Goal: Information Seeking & Learning: Learn about a topic

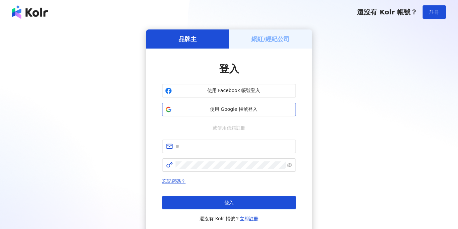
click at [233, 107] on span "使用 Google 帳號登入" at bounding box center [234, 109] width 118 height 7
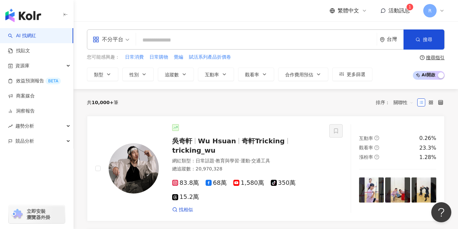
click at [174, 42] on input "search" at bounding box center [256, 40] width 235 height 13
click at [127, 42] on span "不分平台" at bounding box center [111, 39] width 37 height 11
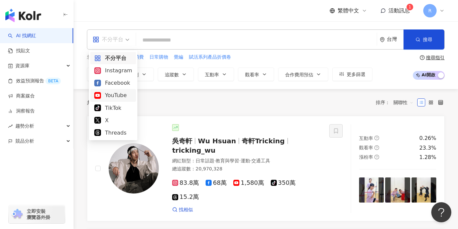
click at [126, 94] on div "YouTube" at bounding box center [113, 95] width 38 height 8
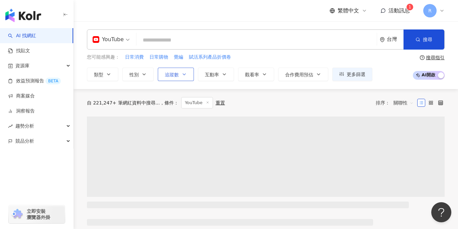
click at [181, 75] on button "追蹤數" at bounding box center [176, 74] width 36 height 13
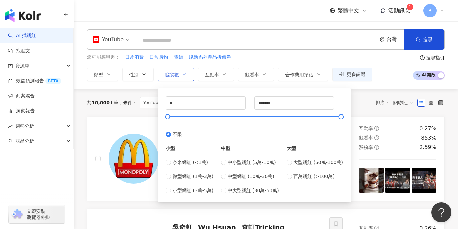
click at [181, 75] on button "追蹤數" at bounding box center [176, 74] width 36 height 13
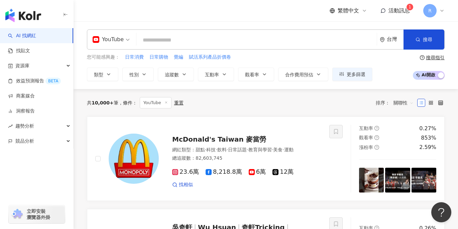
click at [176, 39] on input "search" at bounding box center [256, 40] width 235 height 13
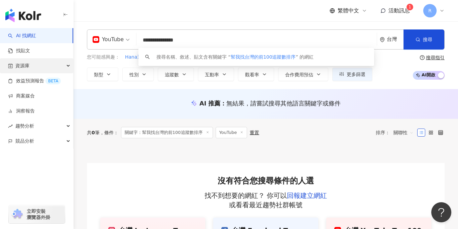
type input "**********"
click at [64, 66] on div "資源庫" at bounding box center [36, 65] width 73 height 15
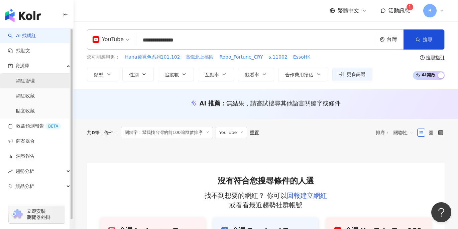
click at [35, 84] on link "網紅管理" at bounding box center [25, 81] width 19 height 7
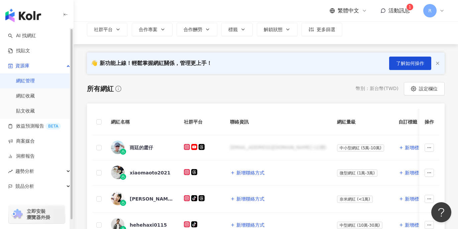
scroll to position [68, 0]
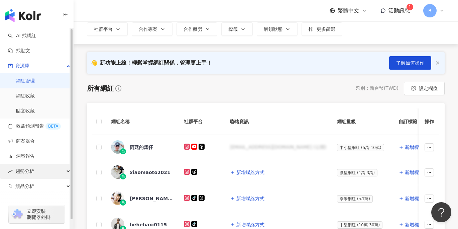
click at [55, 169] on div "趨勢分析" at bounding box center [36, 170] width 73 height 15
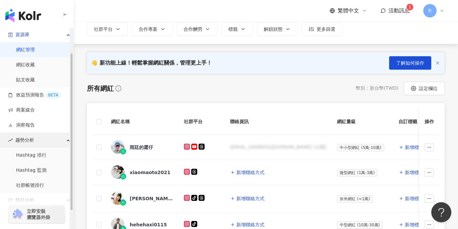
scroll to position [54, 0]
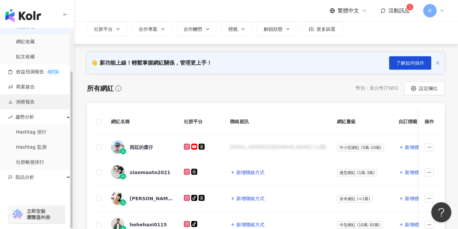
click at [35, 103] on link "洞察報告" at bounding box center [21, 102] width 27 height 7
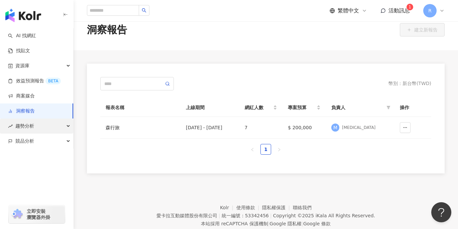
scroll to position [13, 0]
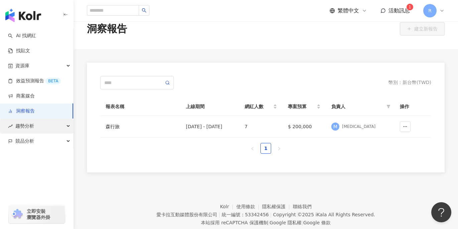
click at [49, 128] on div "趨勢分析" at bounding box center [36, 125] width 73 height 15
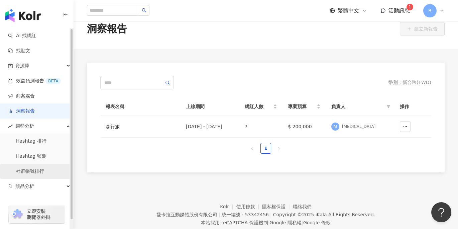
click at [41, 172] on link "社群帳號排行" at bounding box center [30, 171] width 28 height 7
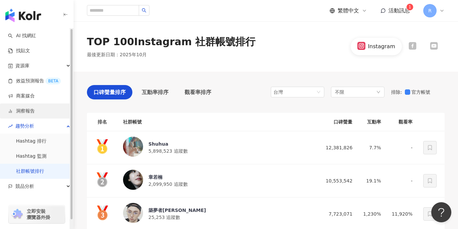
click at [34, 108] on link "洞察報告" at bounding box center [21, 111] width 27 height 7
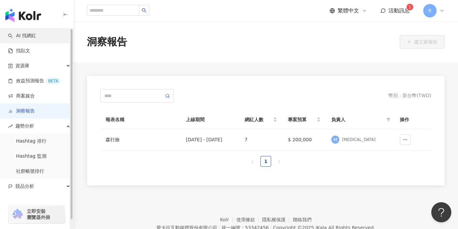
click at [27, 38] on link "AI 找網紅" at bounding box center [22, 35] width 28 height 7
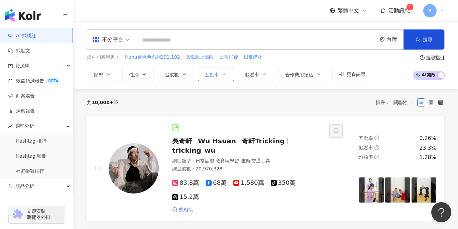
click at [221, 77] on button "互動率" at bounding box center [216, 74] width 36 height 13
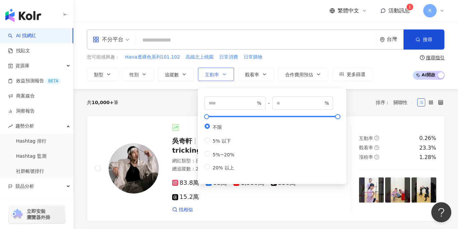
click at [221, 77] on button "互動率" at bounding box center [216, 74] width 36 height 13
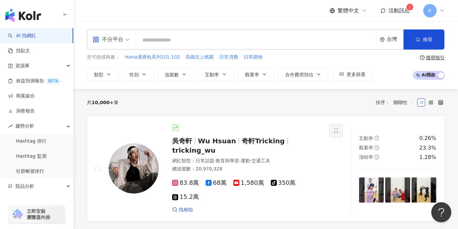
click at [405, 101] on span "關聯性" at bounding box center [404, 102] width 20 height 11
click at [410, 126] on div "追蹤數" at bounding box center [403, 127] width 17 height 7
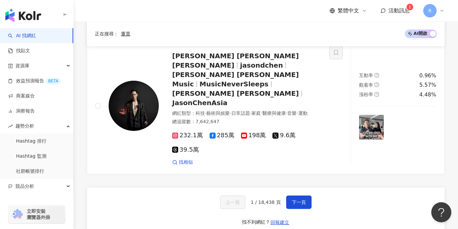
scroll to position [1172, 0]
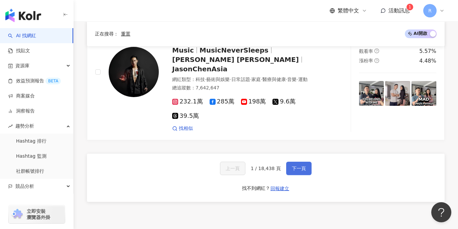
click at [298, 161] on button "下一頁" at bounding box center [298, 167] width 25 height 13
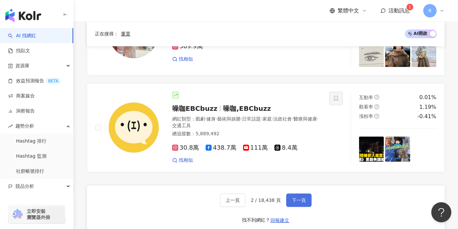
scroll to position [1094, 0]
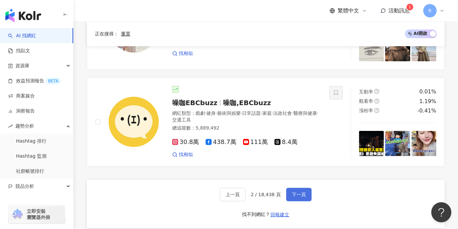
click at [306, 188] on button "下一頁" at bounding box center [298, 194] width 25 height 13
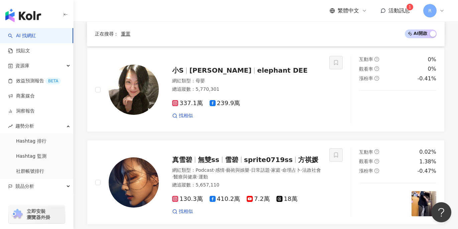
scroll to position [253, 0]
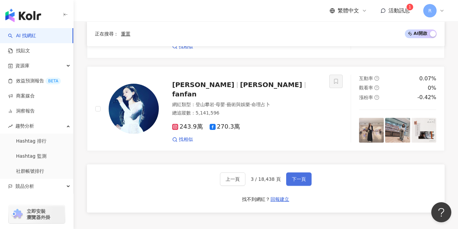
click at [298, 172] on button "下一頁" at bounding box center [298, 178] width 25 height 13
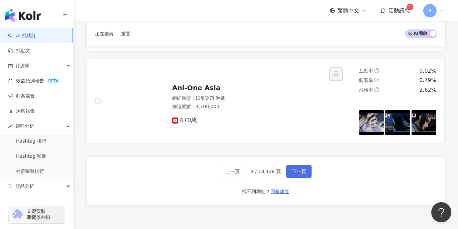
scroll to position [1124, 0]
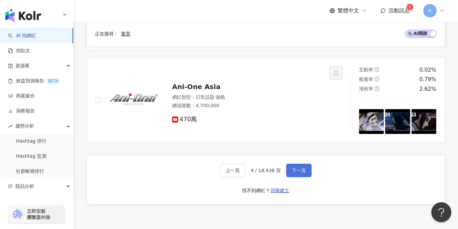
click at [300, 167] on span "下一頁" at bounding box center [299, 169] width 14 height 5
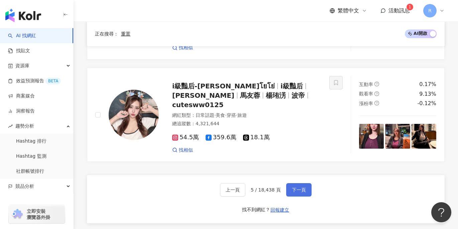
scroll to position [1120, 0]
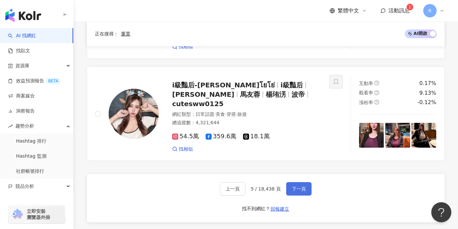
click at [300, 182] on button "下一頁" at bounding box center [298, 188] width 25 height 13
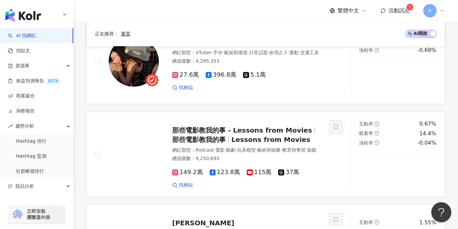
scroll to position [0, 0]
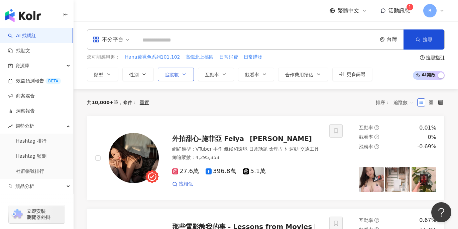
click at [189, 73] on button "追蹤數" at bounding box center [176, 74] width 36 height 13
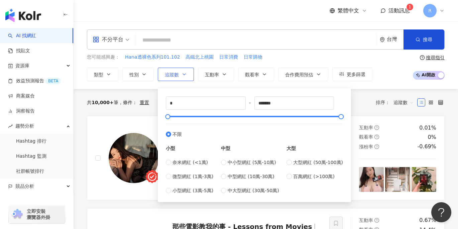
click at [189, 73] on button "追蹤數" at bounding box center [176, 74] width 36 height 13
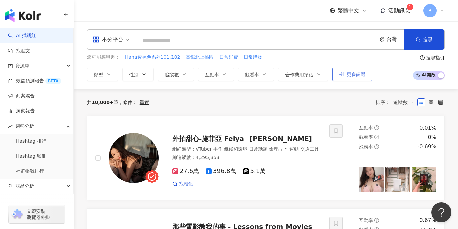
click at [359, 74] on span "更多篩選" at bounding box center [356, 74] width 19 height 5
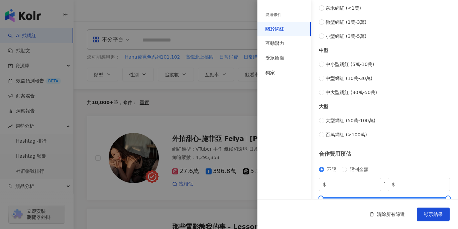
scroll to position [276, 0]
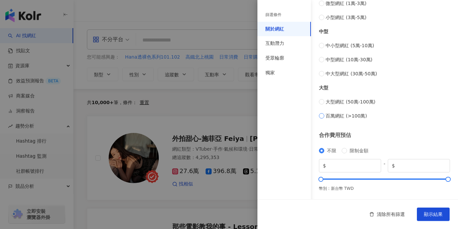
type input "*******"
type input "*********"
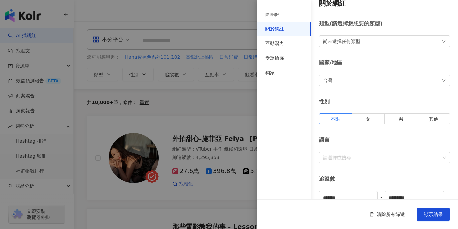
scroll to position [0, 0]
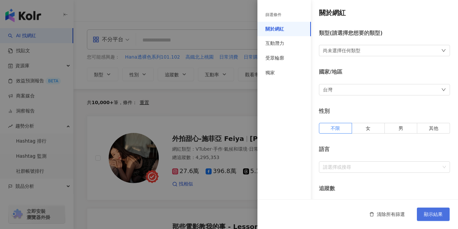
click at [438, 214] on span "顯示結果" at bounding box center [433, 213] width 19 height 5
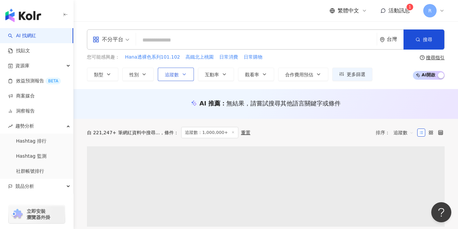
click at [187, 74] on button "追蹤數" at bounding box center [176, 74] width 36 height 13
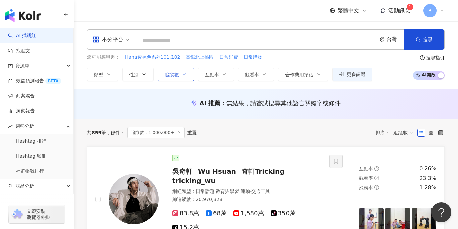
type input "*******"
type input "*********"
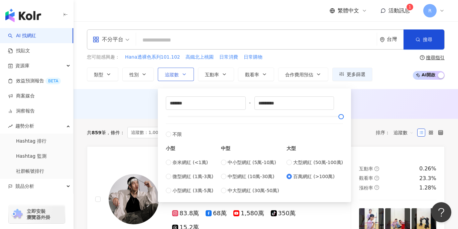
click at [187, 74] on button "追蹤數" at bounding box center [176, 74] width 36 height 13
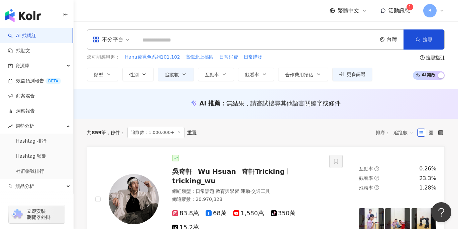
click at [411, 129] on span "追蹤數" at bounding box center [404, 132] width 20 height 11
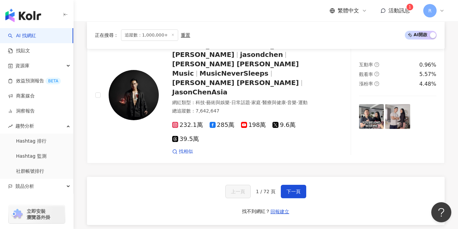
scroll to position [1185, 0]
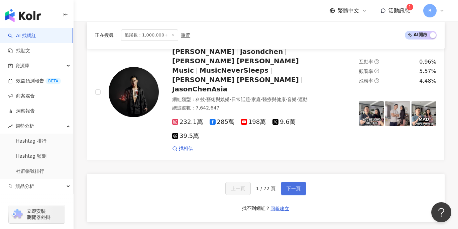
click at [299, 182] on button "下一頁" at bounding box center [293, 188] width 25 height 13
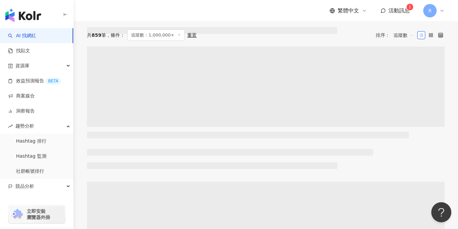
scroll to position [0, 0]
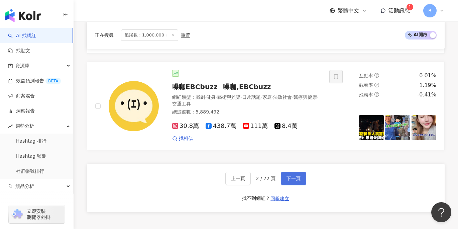
click at [298, 176] on span "下一頁" at bounding box center [294, 178] width 14 height 5
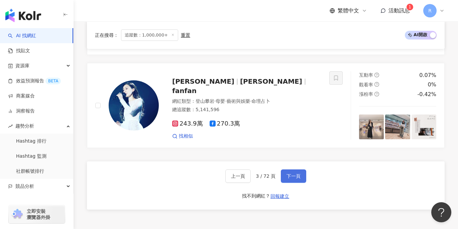
click at [296, 173] on span "下一頁" at bounding box center [294, 175] width 14 height 5
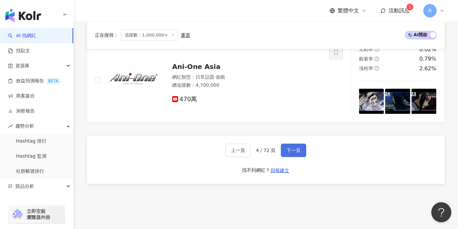
click at [295, 143] on button "下一頁" at bounding box center [293, 149] width 25 height 13
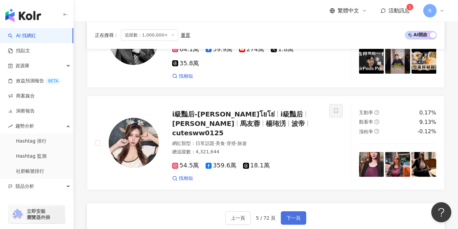
scroll to position [1130, 0]
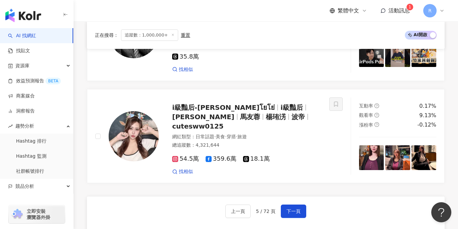
click at [299, 196] on div "上一頁 5 / 72 頁 下一頁 找不到網紅？ 回報建立" at bounding box center [266, 220] width 358 height 48
click at [300, 204] on button "下一頁" at bounding box center [293, 210] width 25 height 13
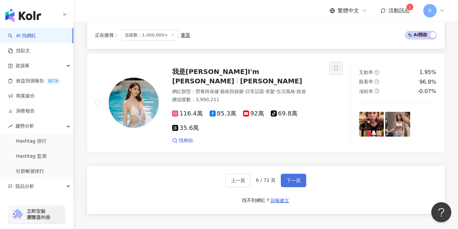
scroll to position [1197, 0]
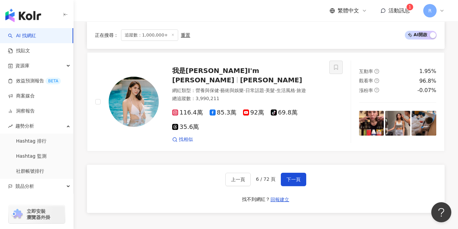
click at [299, 182] on div "上一頁 6 / 72 頁 下一頁" at bounding box center [265, 179] width 81 height 13
click at [299, 181] on button "下一頁" at bounding box center [293, 179] width 25 height 13
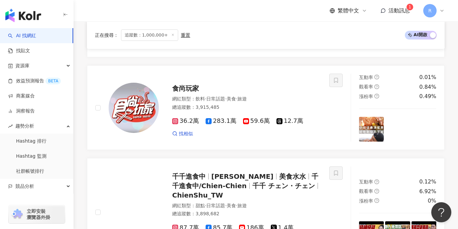
scroll to position [449, 0]
